Goal: Communication & Community: Share content

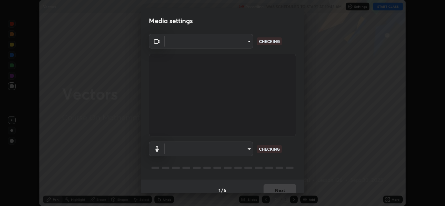
scroll to position [206, 445]
type input "e7f5d75c66a8ec01b6be6c8d9fba877b5f6738b88fd0c20368e9895a02b6f94a"
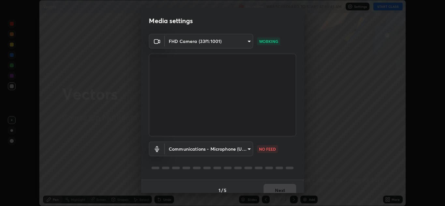
click at [337, 113] on div "Media settings FHD Camera (33f1:1001) e7f5d75c66a8ec01b6be6c8d9fba877b5f6738b88…" at bounding box center [222, 103] width 445 height 206
click at [363, 94] on div "Media settings FHD Camera (33f1:1001) e7f5d75c66a8ec01b6be6c8d9fba877b5f6738b88…" at bounding box center [222, 103] width 445 height 206
click at [387, 74] on div "Media settings FHD Camera (33f1:1001) e7f5d75c66a8ec01b6be6c8d9fba877b5f6738b88…" at bounding box center [222, 103] width 445 height 206
click at [337, 115] on div "Media settings FHD Camera (33f1:1001) e7f5d75c66a8ec01b6be6c8d9fba877b5f6738b88…" at bounding box center [222, 103] width 445 height 206
click at [397, 66] on div "Media settings FHD Camera (33f1:1001) e7f5d75c66a8ec01b6be6c8d9fba877b5f6738b88…" at bounding box center [222, 103] width 445 height 206
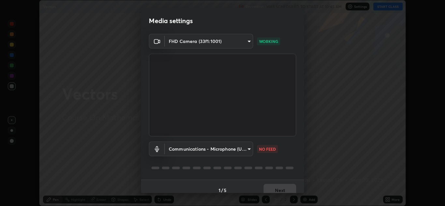
click at [371, 85] on div "Media settings FHD Camera (33f1:1001) e7f5d75c66a8ec01b6be6c8d9fba877b5f6738b88…" at bounding box center [222, 103] width 445 height 206
click at [404, 60] on div "Media settings FHD Camera (33f1:1001) e7f5d75c66a8ec01b6be6c8d9fba877b5f6738b88…" at bounding box center [222, 103] width 445 height 206
click at [247, 151] on body "Erase all Vectors Recording WAS SCHEDULED TO START AT 10:45 AM Settings START C…" at bounding box center [222, 103] width 445 height 206
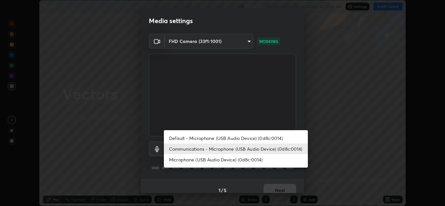
click at [277, 149] on li "Communications - Microphone (USB Audio Device) (0d8c:0014)" at bounding box center [236, 149] width 144 height 11
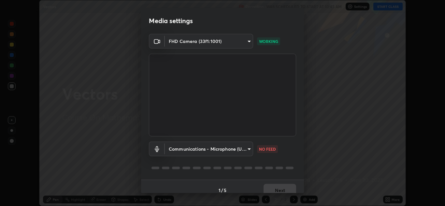
scroll to position [7, 0]
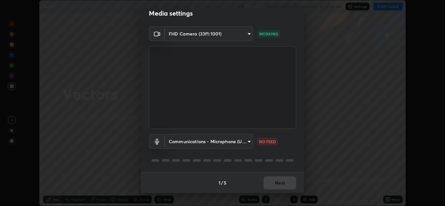
click at [290, 148] on div "Communications - Microphone (USB Audio Device) (0d8c:0014) communications NO FE…" at bounding box center [222, 141] width 147 height 15
click at [291, 146] on div "Communications - Microphone (USB Audio Device) (0d8c:0014) communications NO FE…" at bounding box center [222, 141] width 147 height 15
click at [290, 148] on div "Communications - Microphone (USB Audio Device) (0d8c:0014) communications NO FE…" at bounding box center [222, 141] width 147 height 15
click at [289, 147] on div "Communications - Microphone (USB Audio Device) (0d8c:0014) communications NO FE…" at bounding box center [222, 141] width 147 height 15
click at [284, 151] on div "Communications - Microphone (USB Audio Device) (0d8c:0014) communications NO FE…" at bounding box center [222, 150] width 147 height 43
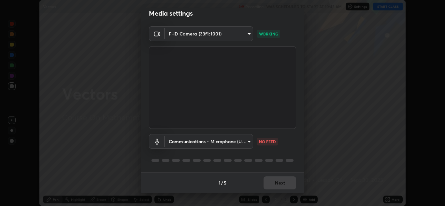
click at [283, 150] on div "Communications - Microphone (USB Audio Device) (0d8c:0014) communications NO FE…" at bounding box center [222, 150] width 147 height 43
click at [247, 142] on body "Erase all Vectors Recording WAS SCHEDULED TO START AT 10:45 AM Settings START C…" at bounding box center [222, 103] width 445 height 206
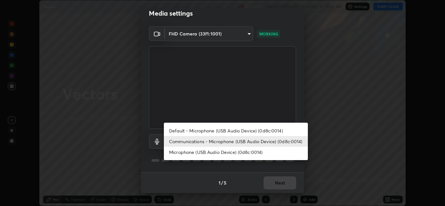
click at [283, 143] on li "Communications - Microphone (USB Audio Device) (0d8c:0014)" at bounding box center [236, 141] width 144 height 11
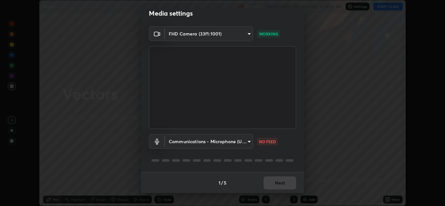
click at [289, 155] on div "Communications - Microphone (USB Audio Device) (0d8c:0014) communications NO FE…" at bounding box center [222, 150] width 147 height 43
click at [289, 153] on div "Communications - Microphone (USB Audio Device) (0d8c:0014) communications NO FE…" at bounding box center [222, 150] width 147 height 43
click at [283, 159] on div at bounding box center [222, 161] width 147 height 8
click at [280, 156] on div "Communications - Microphone (USB Audio Device) (0d8c:0014) communications NO FE…" at bounding box center [222, 150] width 147 height 43
click at [274, 152] on div "Communications - Microphone (USB Audio Device) (0d8c:0014) communications NO FE…" at bounding box center [222, 150] width 147 height 43
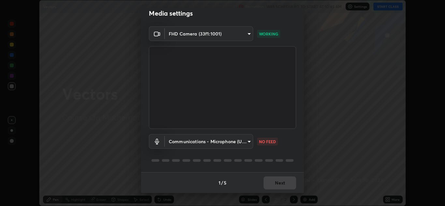
click at [246, 143] on body "Erase all Vectors Recording WAS SCHEDULED TO START AT 10:45 AM Settings START C…" at bounding box center [222, 103] width 445 height 206
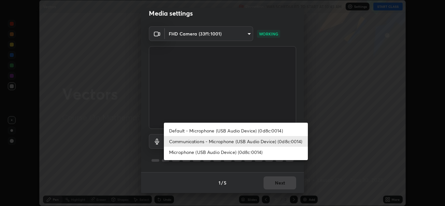
click at [253, 132] on li "Default - Microphone (USB Audio Device) (0d8c:0014)" at bounding box center [236, 130] width 144 height 11
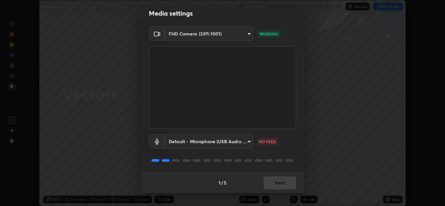
click at [246, 145] on body "Erase all Vectors Recording WAS SCHEDULED TO START AT 10:45 AM Settings START C…" at bounding box center [222, 103] width 445 height 206
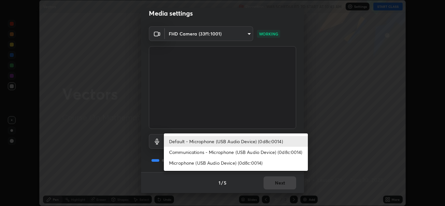
click at [265, 153] on li "Communications - Microphone (USB Audio Device) (0d8c:0014)" at bounding box center [236, 152] width 144 height 11
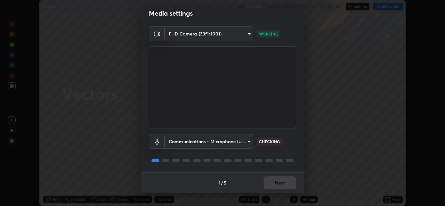
click at [247, 145] on body "Erase all Vectors Recording WAS SCHEDULED TO START AT 10:45 AM Settings START C…" at bounding box center [222, 103] width 445 height 206
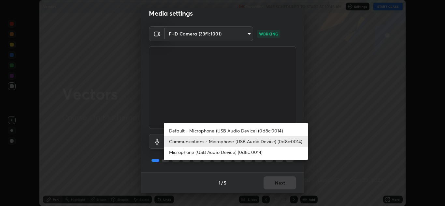
click at [253, 155] on li "Microphone (USB Audio Device) (0d8c:0014)" at bounding box center [236, 152] width 144 height 11
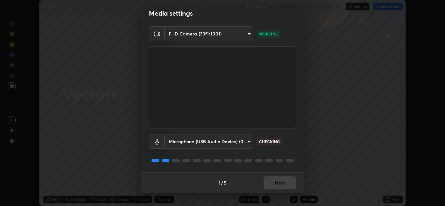
click at [245, 145] on body "Erase all Vectors Recording WAS SCHEDULED TO START AT 10:45 AM Settings START C…" at bounding box center [222, 103] width 445 height 206
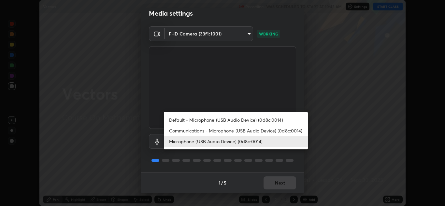
click at [271, 130] on li "Communications - Microphone (USB Audio Device) (0d8c:0014)" at bounding box center [236, 130] width 144 height 11
type input "communications"
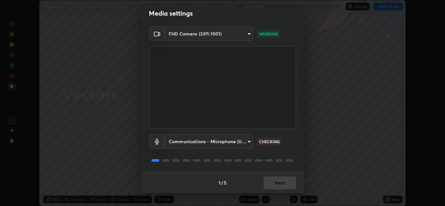
click at [281, 151] on div "Communications - Microphone (USB Audio Device) (0d8c:0014) communications CHECK…" at bounding box center [222, 150] width 147 height 43
click at [281, 153] on div "Communications - Microphone (USB Audio Device) (0d8c:0014) communications CHECK…" at bounding box center [222, 150] width 147 height 43
click at [279, 154] on div "Communications - Microphone (USB Audio Device) (0d8c:0014) communications CHECK…" at bounding box center [222, 150] width 147 height 43
click at [270, 152] on div "Communications - Microphone (USB Audio Device) (0d8c:0014) communications CHECK…" at bounding box center [222, 150] width 147 height 43
click at [268, 154] on div "Communications - Microphone (USB Audio Device) (0d8c:0014) communications CHECK…" at bounding box center [222, 150] width 147 height 43
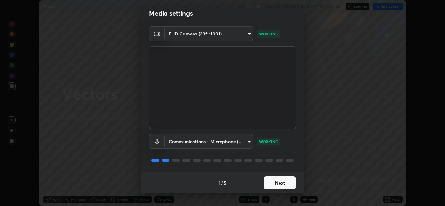
click at [276, 184] on button "Next" at bounding box center [279, 183] width 33 height 13
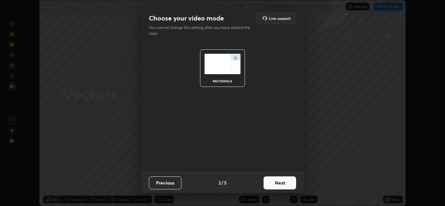
click at [279, 182] on button "Next" at bounding box center [279, 183] width 33 height 13
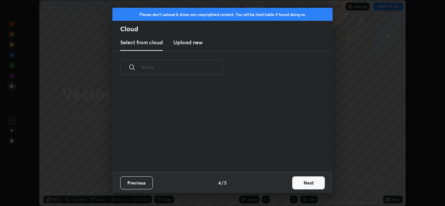
click at [284, 182] on div "Previous 4 / 5 Next" at bounding box center [222, 182] width 220 height 21
click at [293, 182] on button "Next" at bounding box center [308, 183] width 33 height 13
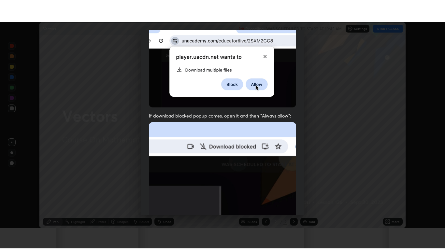
scroll to position [141, 0]
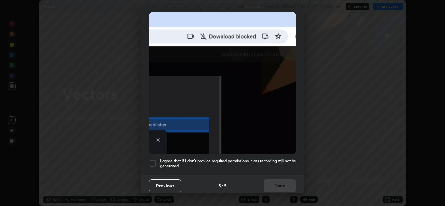
click at [153, 162] on div at bounding box center [153, 164] width 8 height 8
click at [267, 183] on button "Done" at bounding box center [279, 185] width 33 height 13
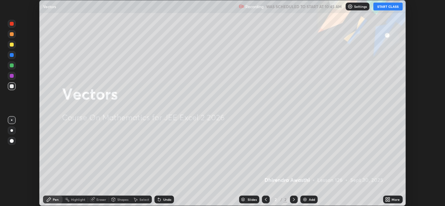
click at [383, 7] on button "START CLASS" at bounding box center [387, 7] width 29 height 8
click at [387, 198] on icon at bounding box center [387, 199] width 2 height 2
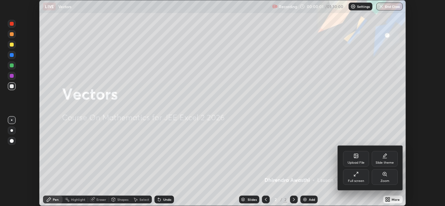
click at [362, 180] on div "Full screen" at bounding box center [356, 180] width 16 height 3
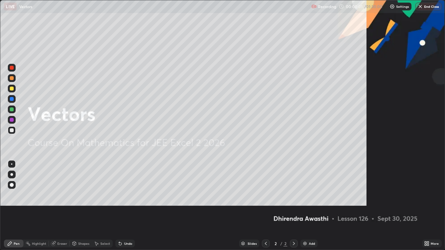
scroll to position [250, 445]
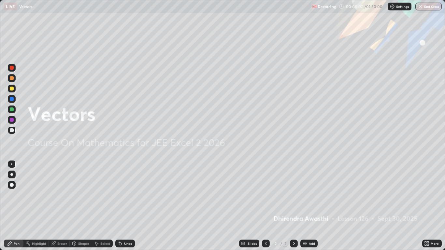
click at [309, 206] on div "Add" at bounding box center [312, 243] width 6 height 3
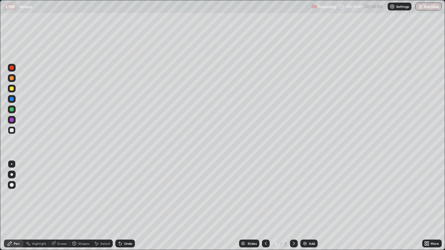
click at [309, 206] on div "Add" at bounding box center [312, 243] width 6 height 3
click at [124, 206] on div "Undo" at bounding box center [128, 243] width 8 height 3
click at [127, 206] on div "Undo" at bounding box center [128, 243] width 8 height 3
click at [125, 206] on div "Undo" at bounding box center [125, 244] width 20 height 8
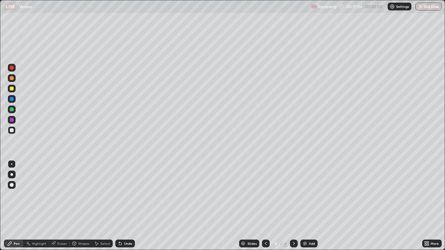
click at [128, 206] on div "Undo" at bounding box center [125, 244] width 20 height 8
click at [127, 206] on div "Undo" at bounding box center [128, 243] width 8 height 3
click at [128, 206] on div "Undo" at bounding box center [128, 243] width 8 height 3
click at [308, 206] on div "Add" at bounding box center [308, 244] width 17 height 8
click at [125, 206] on div "Undo" at bounding box center [128, 243] width 8 height 3
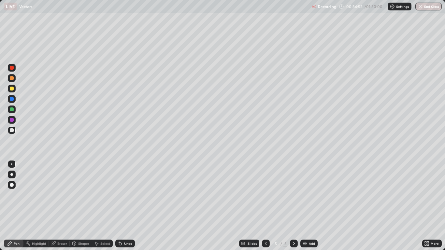
click at [14, 133] on div at bounding box center [12, 130] width 8 height 8
click at [128, 206] on div "Undo" at bounding box center [128, 243] width 8 height 3
click at [305, 206] on img at bounding box center [304, 243] width 5 height 5
click at [12, 132] on div at bounding box center [12, 130] width 4 height 4
click at [12, 89] on div at bounding box center [12, 89] width 4 height 4
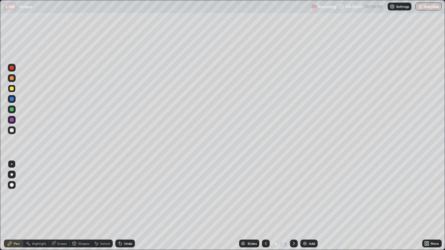
click at [13, 131] on div at bounding box center [12, 130] width 4 height 4
click at [13, 132] on div at bounding box center [12, 130] width 4 height 4
click at [307, 206] on div "Add" at bounding box center [308, 244] width 17 height 8
click at [13, 89] on div at bounding box center [12, 89] width 4 height 4
click at [12, 129] on div at bounding box center [12, 130] width 4 height 4
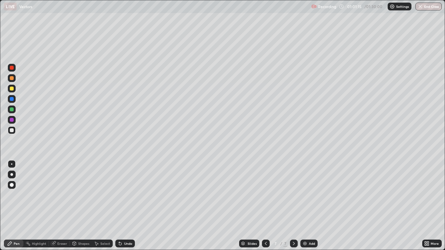
click at [12, 89] on div at bounding box center [12, 89] width 4 height 4
click at [10, 132] on div at bounding box center [12, 130] width 4 height 4
click at [265, 206] on icon at bounding box center [265, 243] width 5 height 5
click at [293, 206] on icon at bounding box center [293, 243] width 5 height 5
click at [312, 206] on div "Add" at bounding box center [308, 244] width 17 height 8
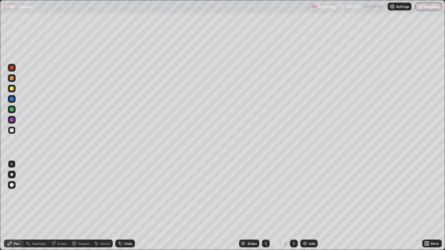
click at [310, 206] on div "Add" at bounding box center [308, 244] width 17 height 8
click at [119, 206] on icon at bounding box center [120, 244] width 3 height 3
click at [121, 206] on div "Undo" at bounding box center [125, 244] width 20 height 8
click at [126, 206] on div "Undo" at bounding box center [128, 243] width 8 height 3
click at [124, 206] on div "Undo" at bounding box center [128, 243] width 8 height 3
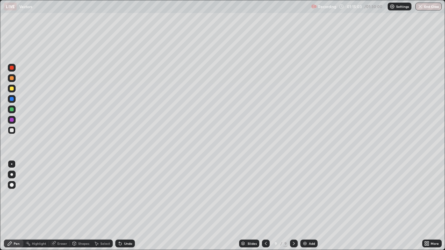
click at [124, 206] on div "Undo" at bounding box center [128, 243] width 8 height 3
click at [119, 206] on icon at bounding box center [120, 244] width 3 height 3
click at [118, 206] on icon at bounding box center [120, 243] width 5 height 5
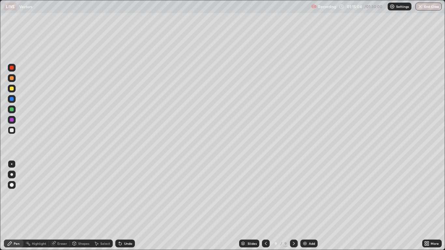
click at [119, 206] on icon at bounding box center [120, 243] width 5 height 5
click at [121, 206] on icon at bounding box center [120, 244] width 3 height 3
click at [120, 206] on icon at bounding box center [120, 243] width 5 height 5
click at [119, 206] on icon at bounding box center [120, 244] width 3 height 3
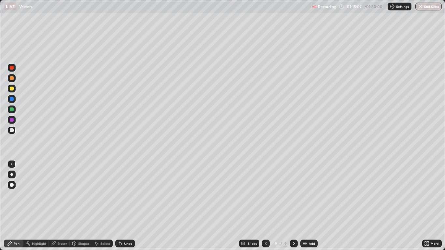
click at [126, 206] on div "Undo" at bounding box center [128, 243] width 8 height 3
click at [302, 206] on img at bounding box center [304, 243] width 5 height 5
click at [61, 206] on div "Eraser" at bounding box center [62, 243] width 10 height 3
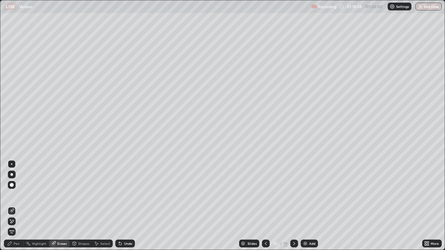
click at [16, 206] on div "Pen" at bounding box center [17, 243] width 6 height 3
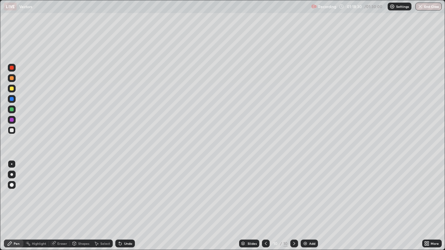
click at [61, 206] on div "Eraser" at bounding box center [62, 243] width 10 height 3
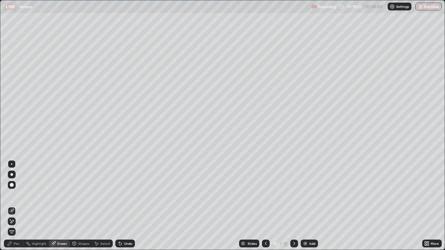
click at [20, 206] on div "Pen" at bounding box center [14, 244] width 20 height 8
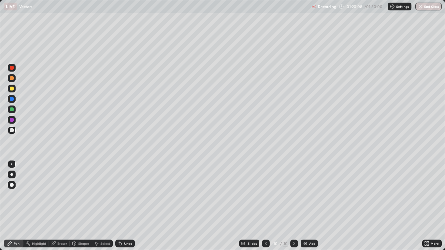
click at [127, 206] on div "Undo" at bounding box center [128, 243] width 8 height 3
click at [314, 206] on div "Add" at bounding box center [312, 243] width 6 height 3
click at [104, 206] on div "Select" at bounding box center [102, 244] width 21 height 8
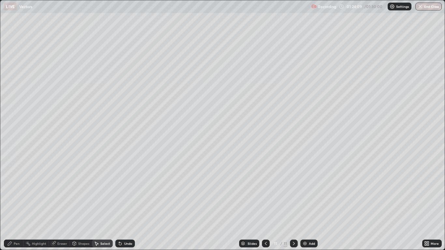
click at [102, 206] on div "Select" at bounding box center [102, 244] width 21 height 8
click at [125, 206] on div "Undo" at bounding box center [128, 243] width 8 height 3
click at [128, 206] on div "Undo" at bounding box center [125, 244] width 20 height 8
click at [126, 206] on div "Undo" at bounding box center [125, 244] width 20 height 8
click at [21, 206] on div "Pen" at bounding box center [14, 244] width 20 height 8
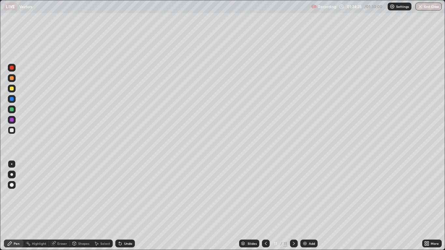
click at [126, 206] on div "Undo" at bounding box center [128, 243] width 8 height 3
click at [12, 121] on div at bounding box center [12, 120] width 4 height 4
click at [12, 99] on div at bounding box center [12, 99] width 4 height 4
click at [13, 80] on div at bounding box center [12, 78] width 4 height 4
click at [12, 89] on div at bounding box center [12, 89] width 4 height 4
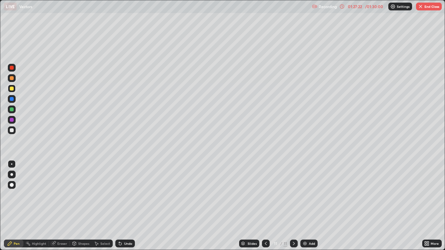
click at [12, 89] on div at bounding box center [12, 89] width 4 height 4
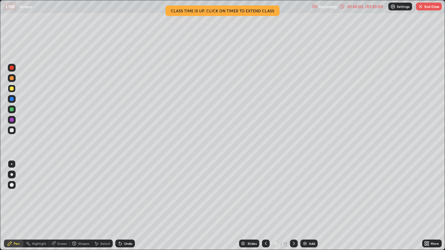
click at [310, 206] on div "Add" at bounding box center [312, 243] width 6 height 3
click at [265, 206] on icon at bounding box center [265, 243] width 5 height 5
click at [294, 206] on icon at bounding box center [294, 243] width 2 height 3
click at [429, 9] on button "End Class" at bounding box center [429, 7] width 26 height 8
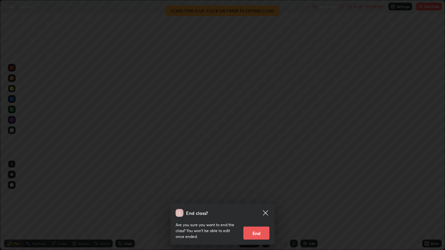
click at [255, 206] on button "End" at bounding box center [256, 233] width 26 height 13
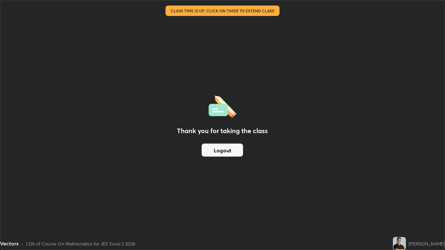
click at [221, 149] on button "Logout" at bounding box center [222, 150] width 41 height 13
click at [220, 149] on button "Logout" at bounding box center [222, 150] width 41 height 13
